Goal: Information Seeking & Learning: Check status

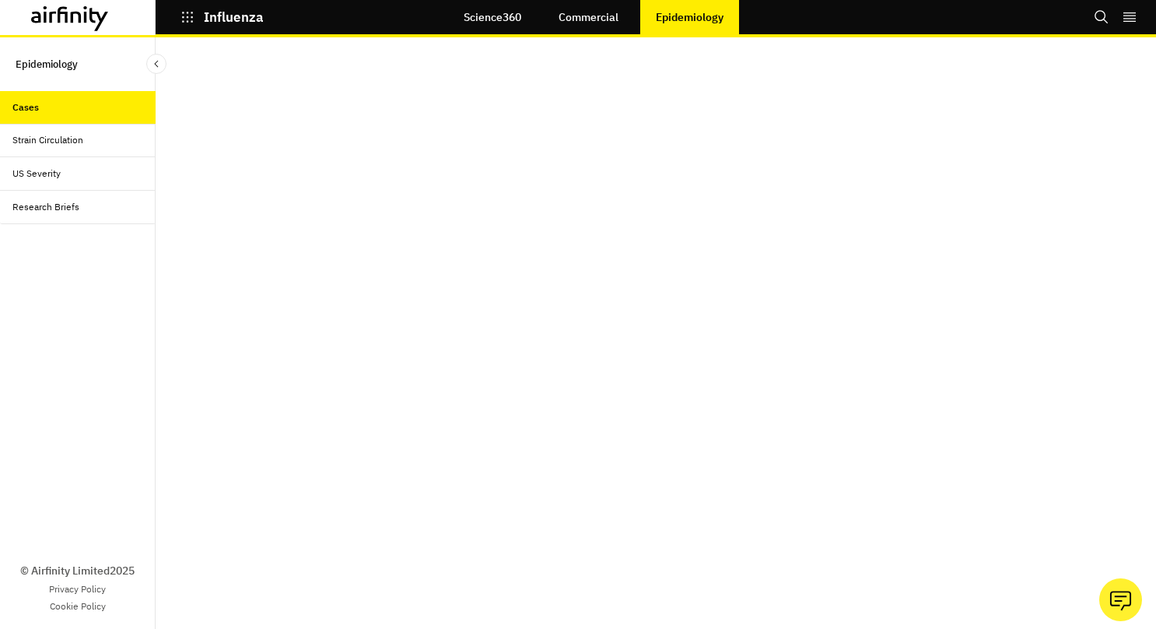
click at [501, 14] on link "Science360" at bounding box center [492, 16] width 89 height 37
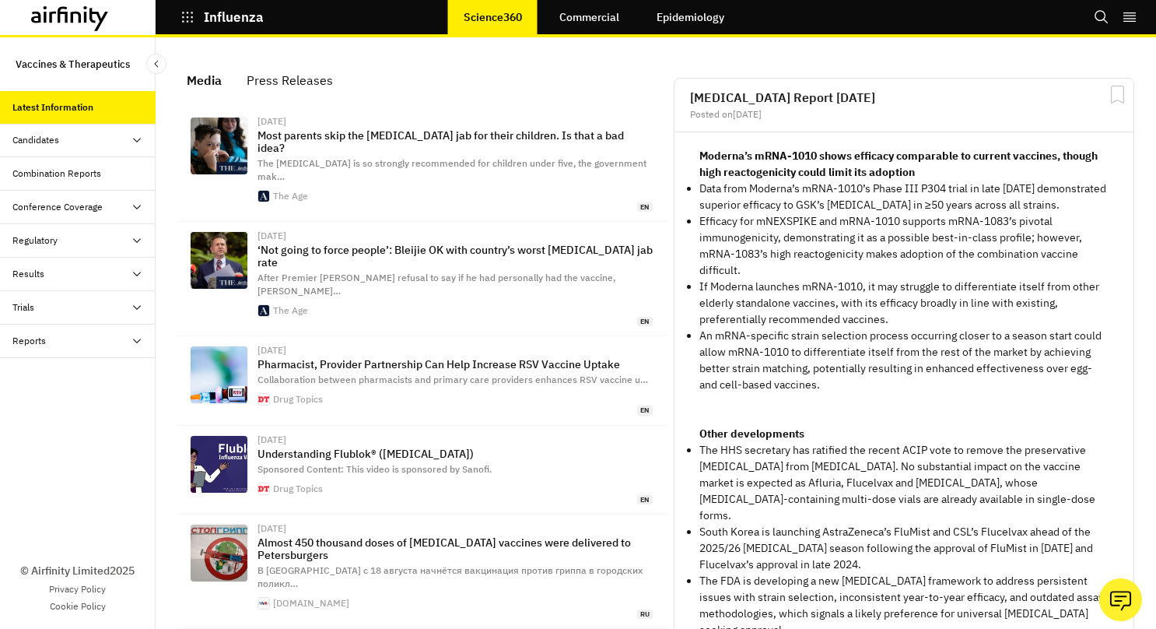
scroll to position [987, 454]
click at [132, 135] on icon at bounding box center [137, 140] width 12 height 12
click at [53, 204] on div "Progress Tracker" at bounding box center [59, 207] width 69 height 14
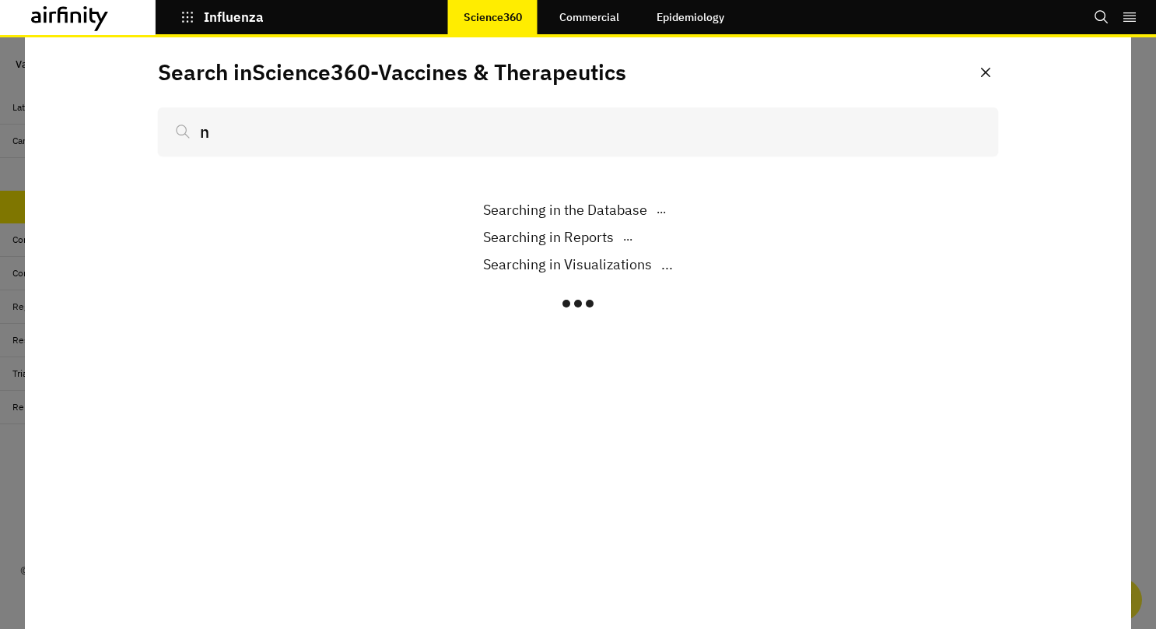
type input "no"
type input "novav"
